Goal: Information Seeking & Learning: Learn about a topic

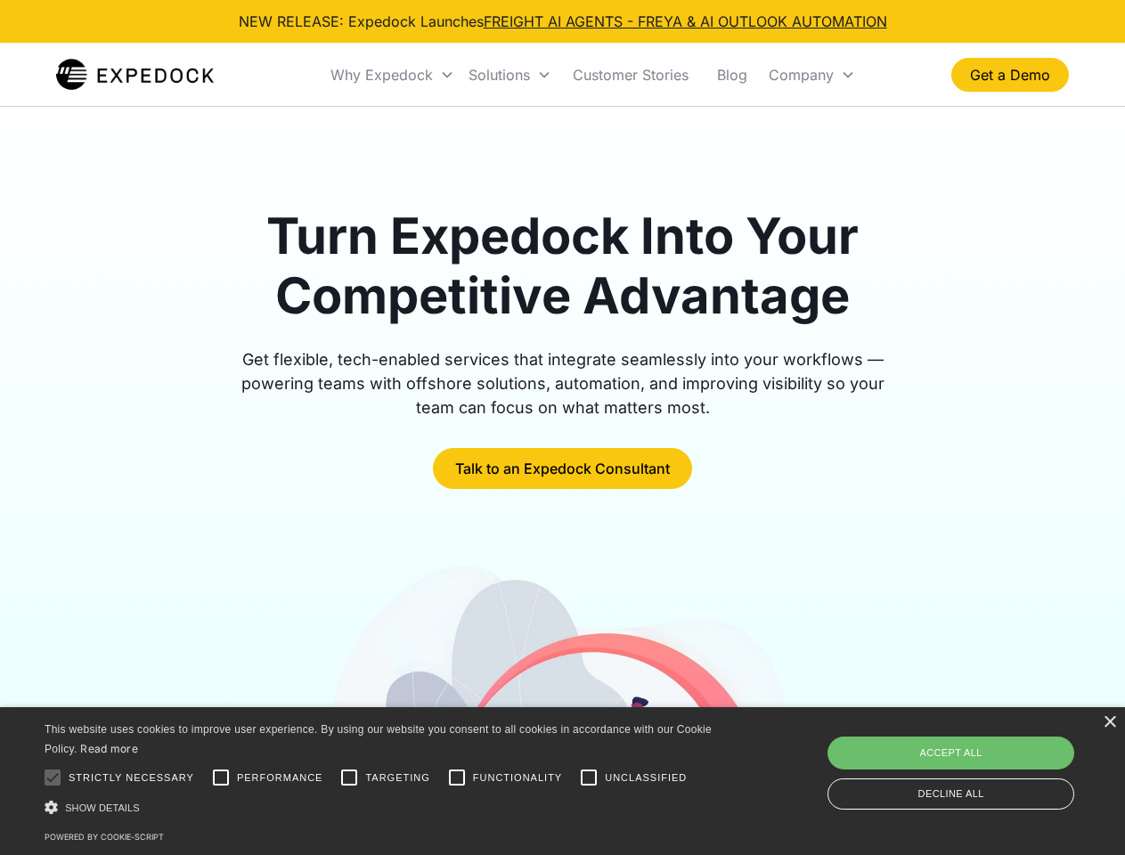
click at [393, 75] on div "Why Expedock" at bounding box center [381, 75] width 102 height 18
click at [509, 75] on div "Solutions" at bounding box center [498, 75] width 61 height 18
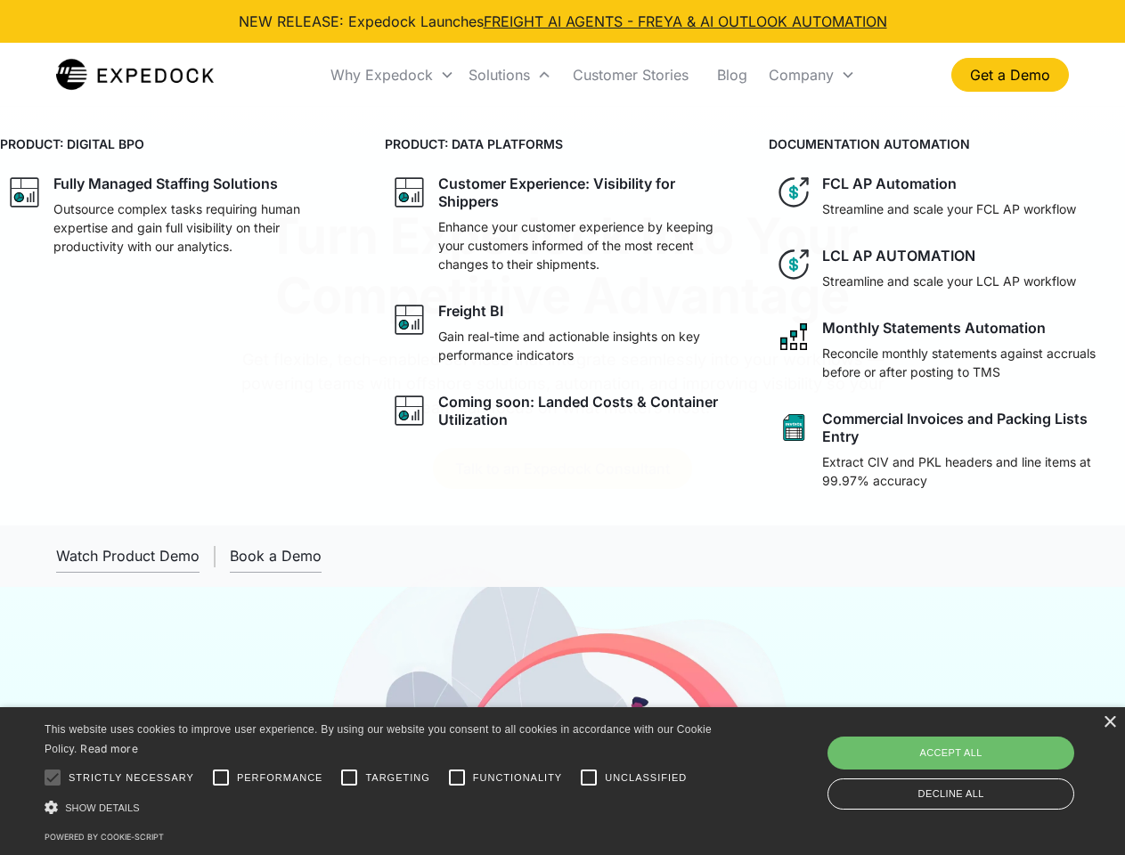
click at [811, 75] on div "Company" at bounding box center [801, 75] width 65 height 18
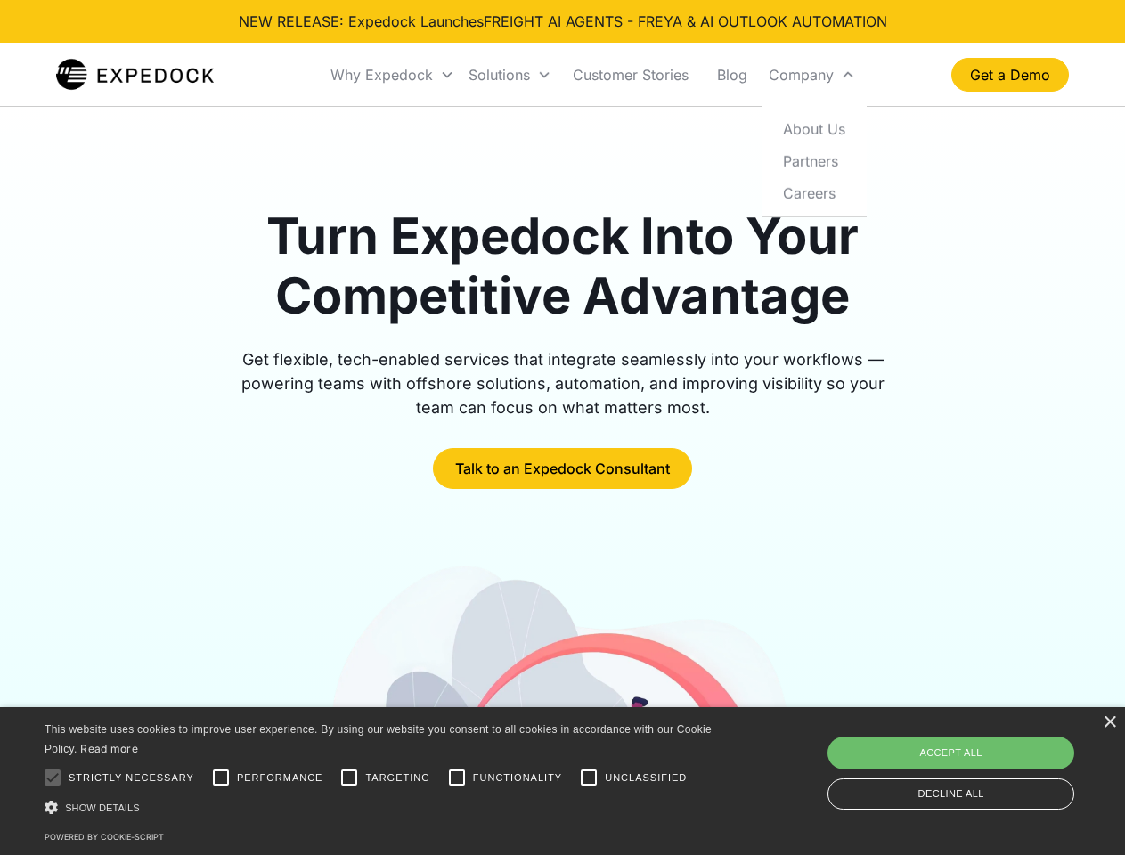
click at [53, 777] on div at bounding box center [53, 778] width 36 height 36
click at [221, 777] on input "Performance" at bounding box center [221, 778] width 36 height 36
checkbox input "true"
click at [349, 777] on input "Targeting" at bounding box center [349, 778] width 36 height 36
checkbox input "true"
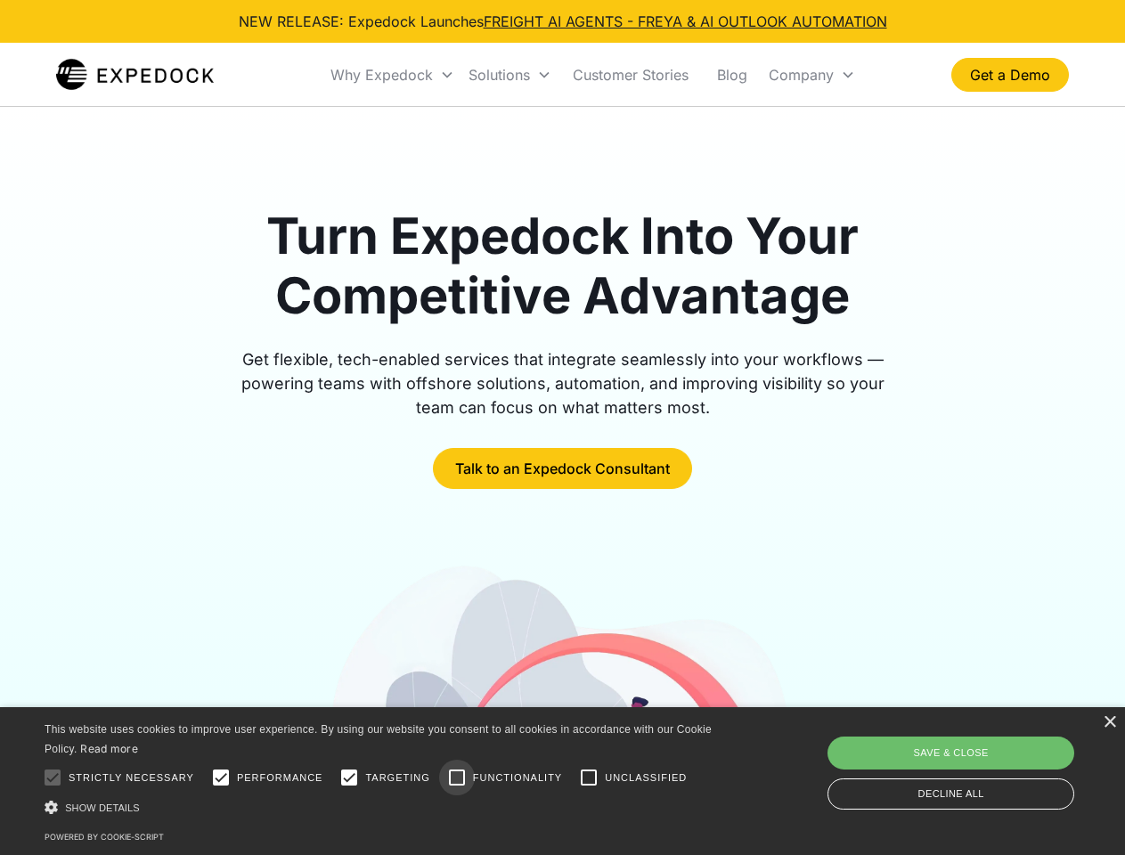
click at [457, 777] on input "Functionality" at bounding box center [457, 778] width 36 height 36
checkbox input "true"
click at [589, 777] on input "Unclassified" at bounding box center [589, 778] width 36 height 36
checkbox input "true"
click at [381, 807] on div "Show details Hide details" at bounding box center [381, 807] width 673 height 19
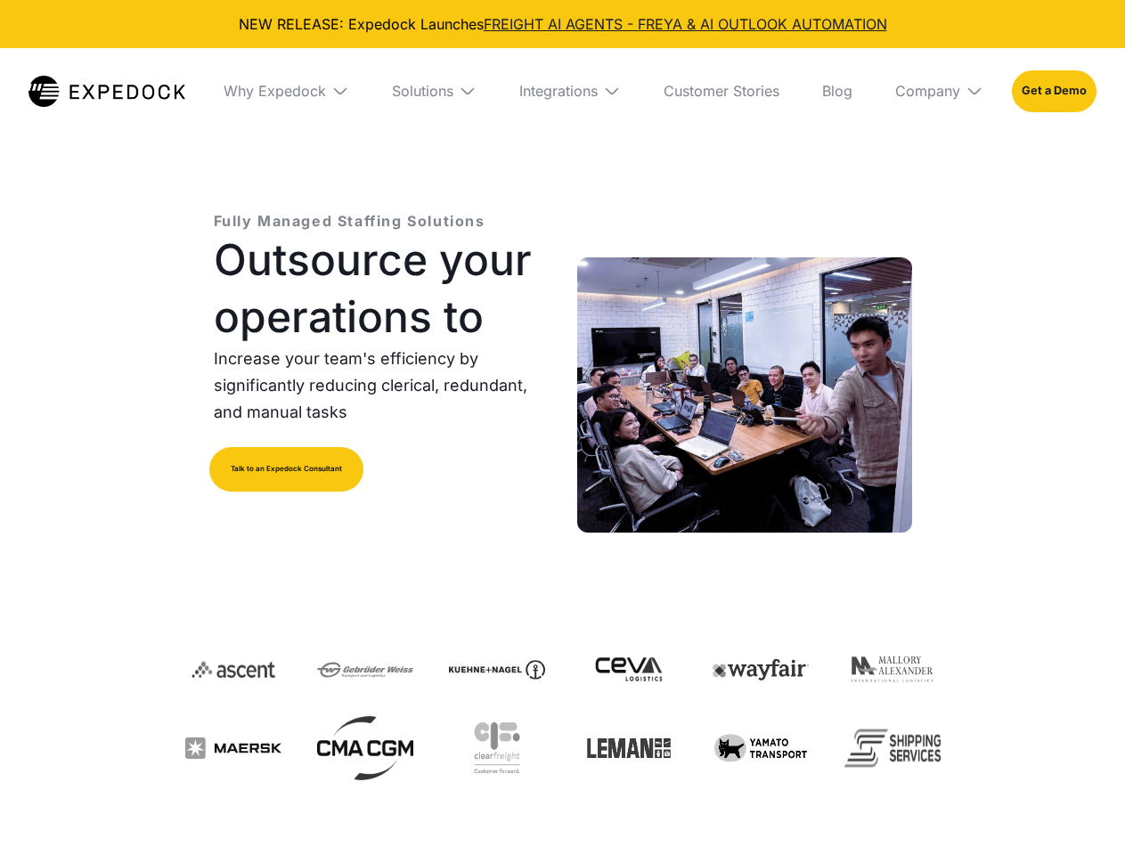
select select
